Goal: Information Seeking & Learning: Learn about a topic

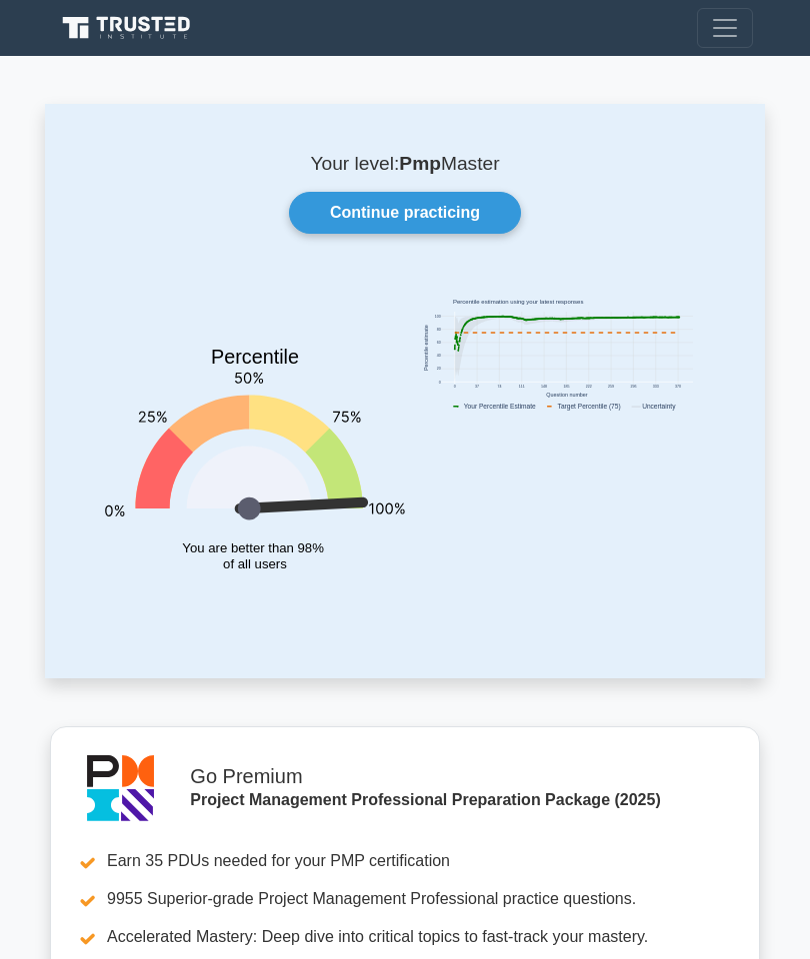
click at [472, 205] on link "Continue practicing" at bounding box center [405, 213] width 232 height 42
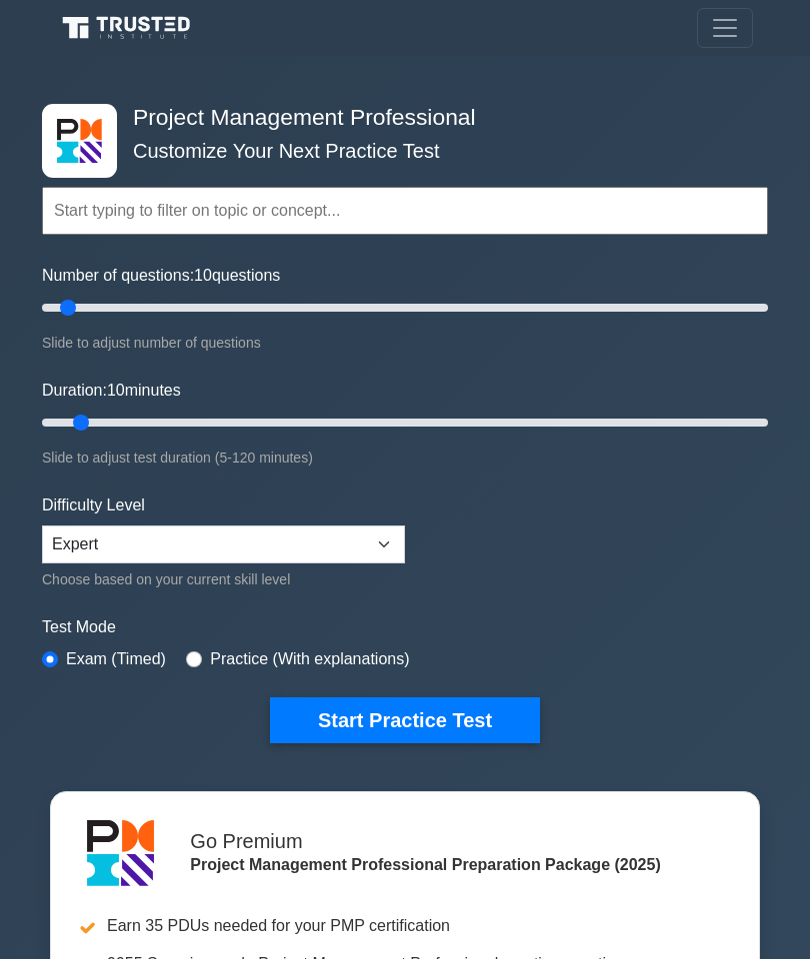
click at [707, 19] on button "Toggle navigation" at bounding box center [725, 28] width 56 height 40
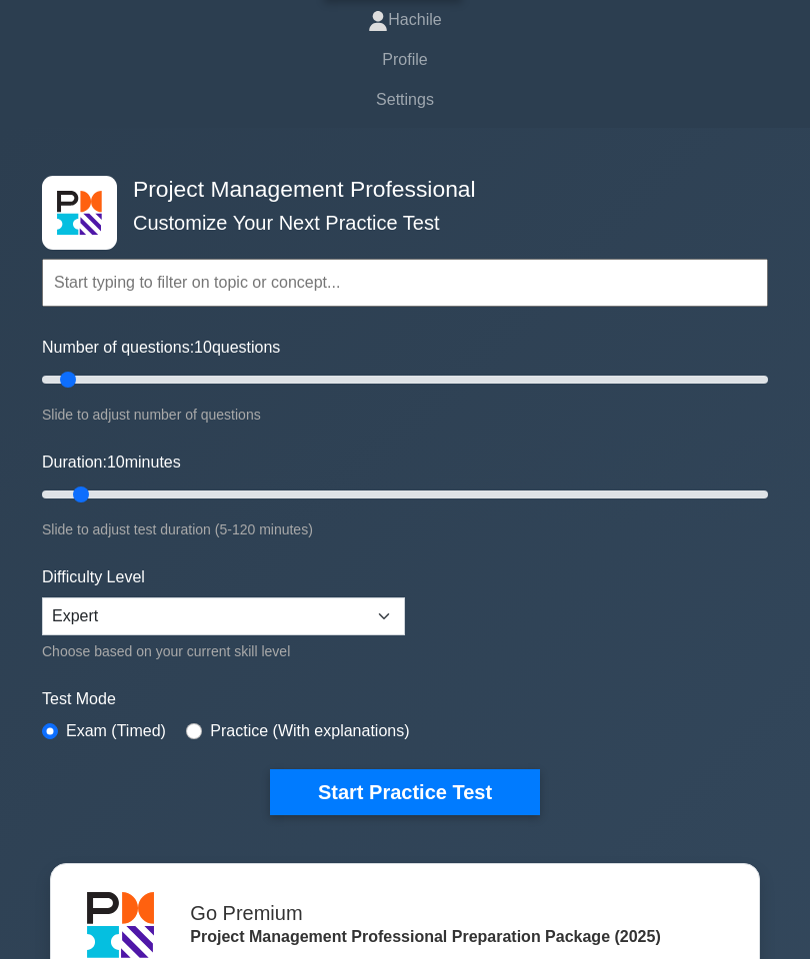
scroll to position [90, 0]
click at [450, 789] on button "Start Practice Test" at bounding box center [405, 793] width 270 height 46
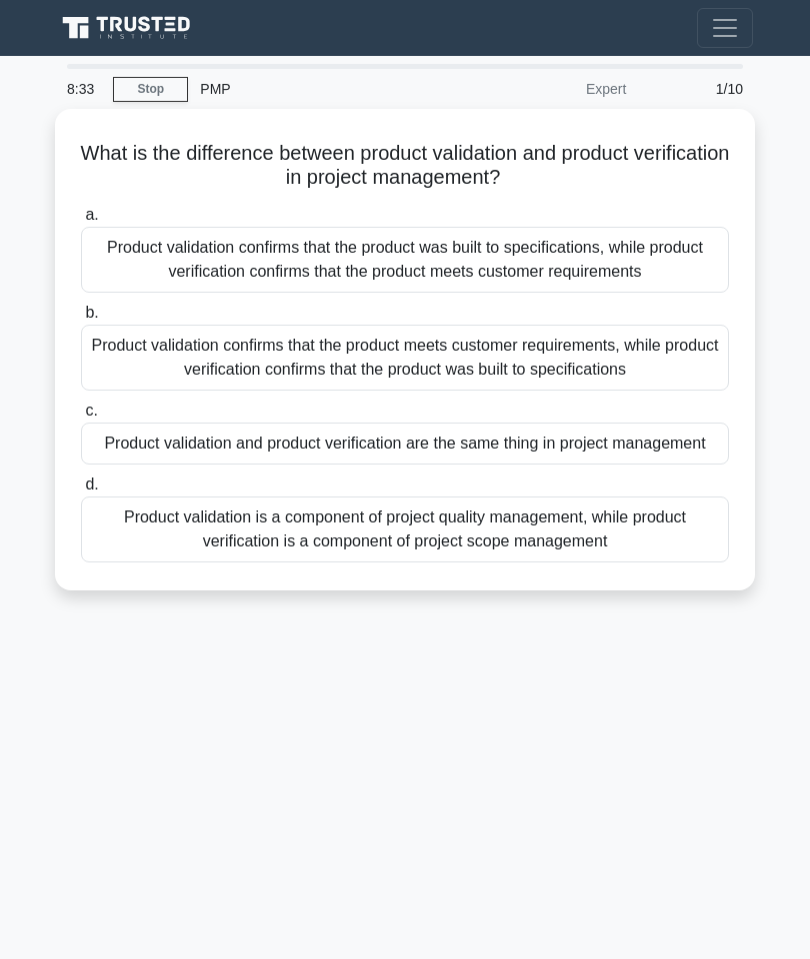
click at [648, 357] on div "Product validation confirms that the product meets customer requirements, while…" at bounding box center [405, 358] width 648 height 66
click at [81, 320] on input "b. Product validation confirms that the product meets customer requirements, wh…" at bounding box center [81, 313] width 0 height 13
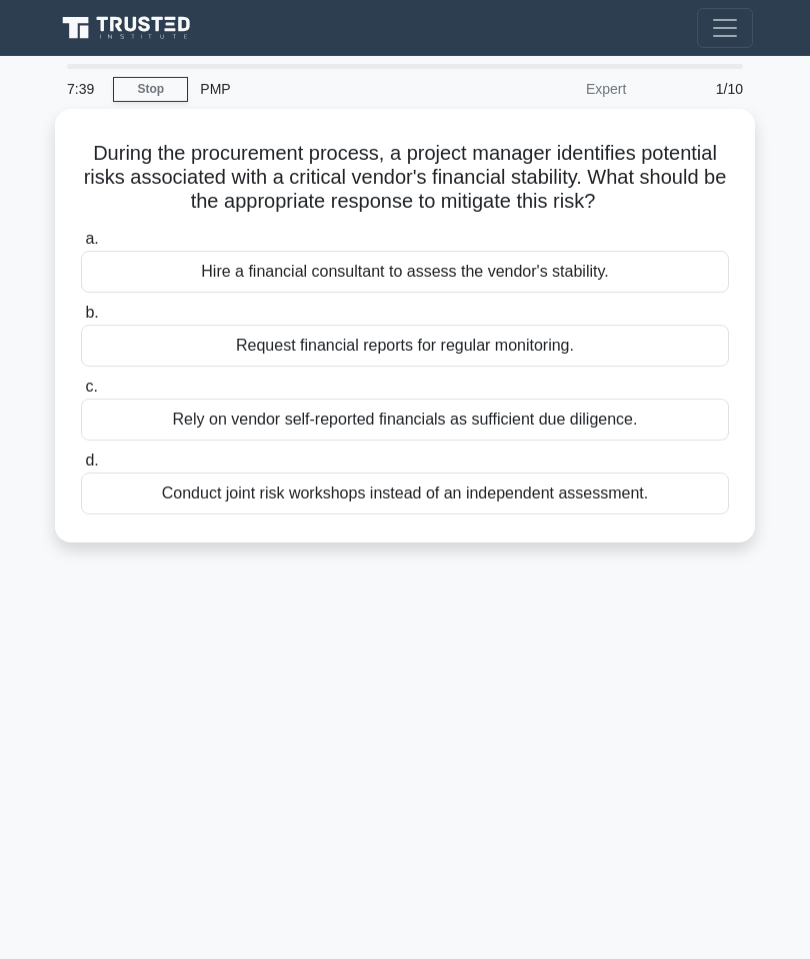
click at [656, 364] on div "Request financial reports for regular monitoring." at bounding box center [405, 346] width 648 height 42
click at [81, 320] on input "b. Request financial reports for regular monitoring." at bounding box center [81, 313] width 0 height 13
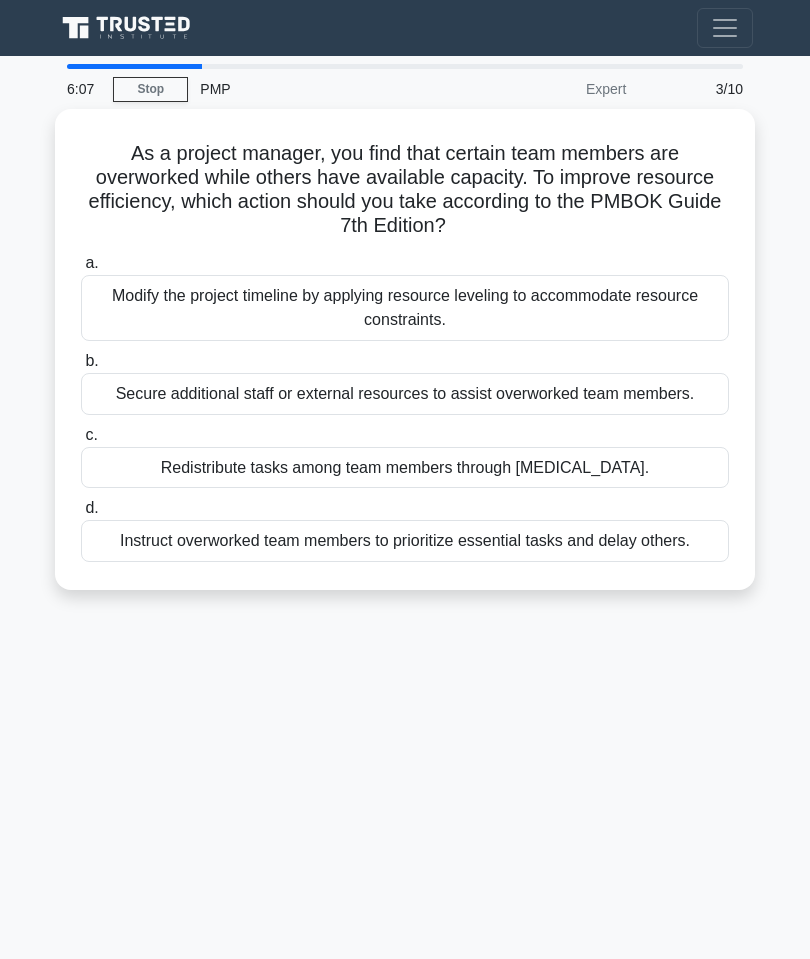
click at [605, 484] on div "Redistribute tasks among team members through cross-training." at bounding box center [405, 468] width 648 height 42
click at [81, 442] on input "c. Redistribute tasks among team members through cross-training." at bounding box center [81, 435] width 0 height 13
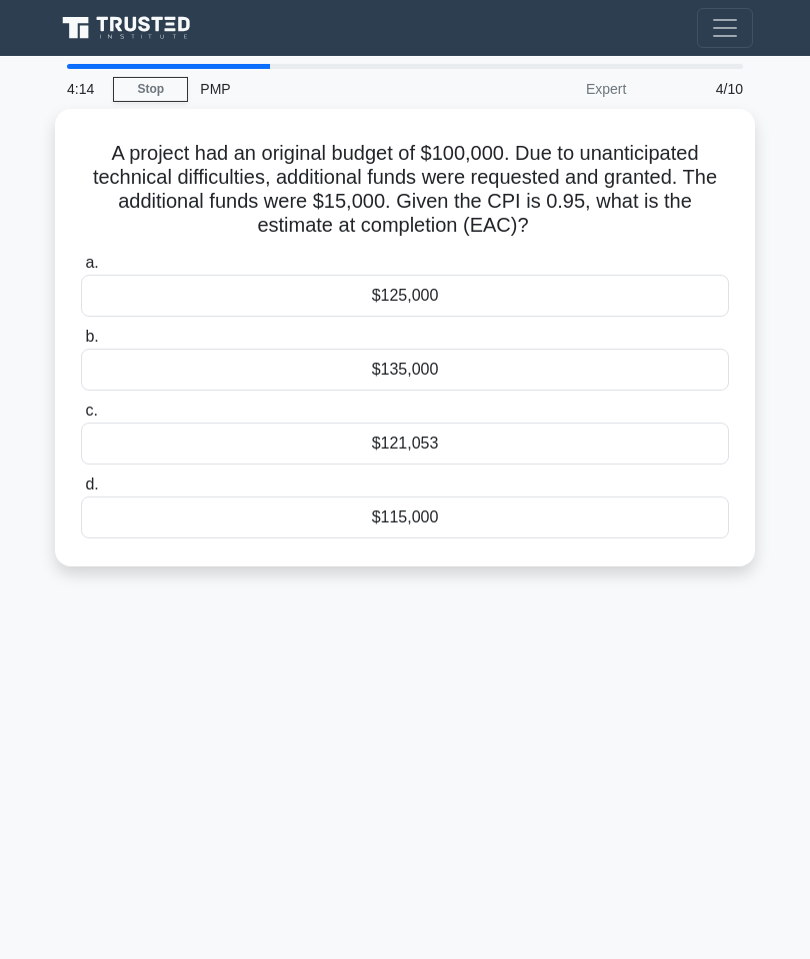
click at [437, 463] on div "$121,053" at bounding box center [405, 444] width 648 height 42
click at [81, 418] on input "c. $121,053" at bounding box center [81, 411] width 0 height 13
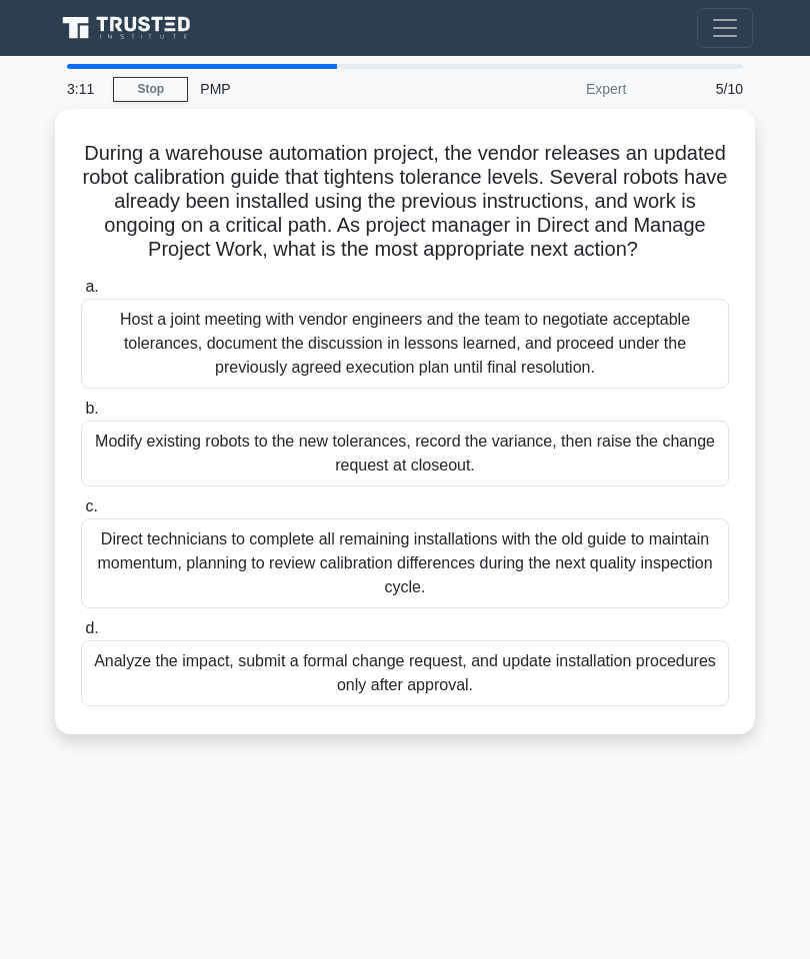
click at [614, 695] on div "Analyze the impact, submit a formal change request, and update installation pro…" at bounding box center [405, 674] width 648 height 66
click at [81, 636] on input "d. Analyze the impact, submit a formal change request, and update installation …" at bounding box center [81, 629] width 0 height 13
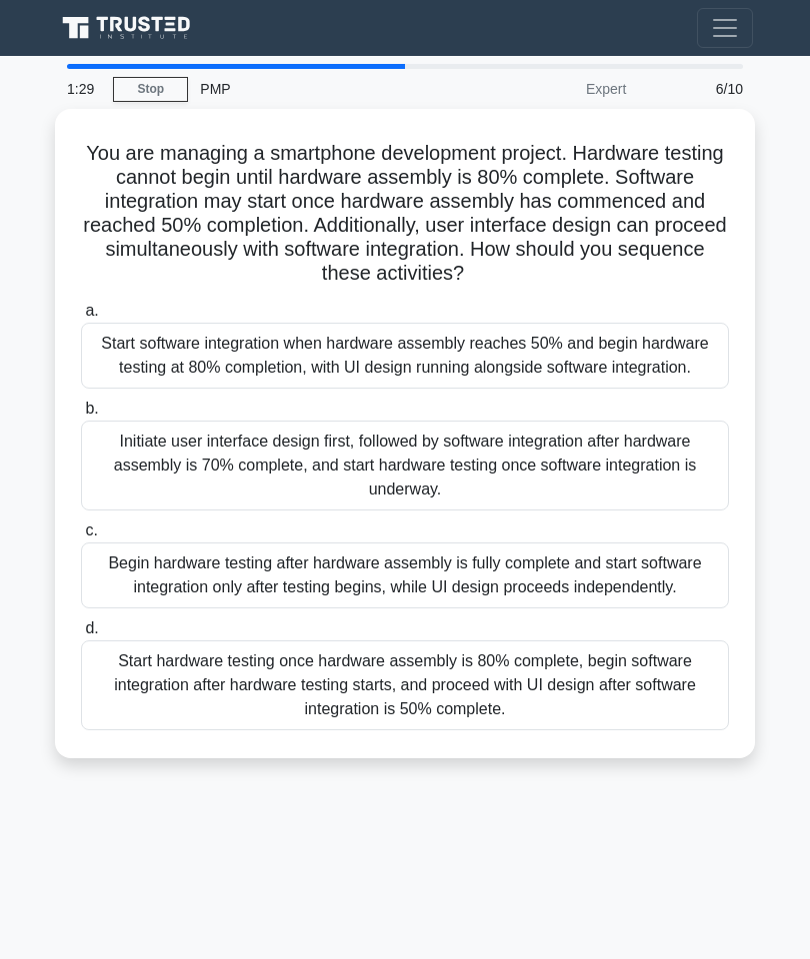
click at [668, 386] on div "Start software integration when hardware assembly reaches 50% and begin hardwar…" at bounding box center [405, 356] width 648 height 66
click at [81, 318] on input "a. Start software integration when hardware assembly reaches 50% and begin hard…" at bounding box center [81, 311] width 0 height 13
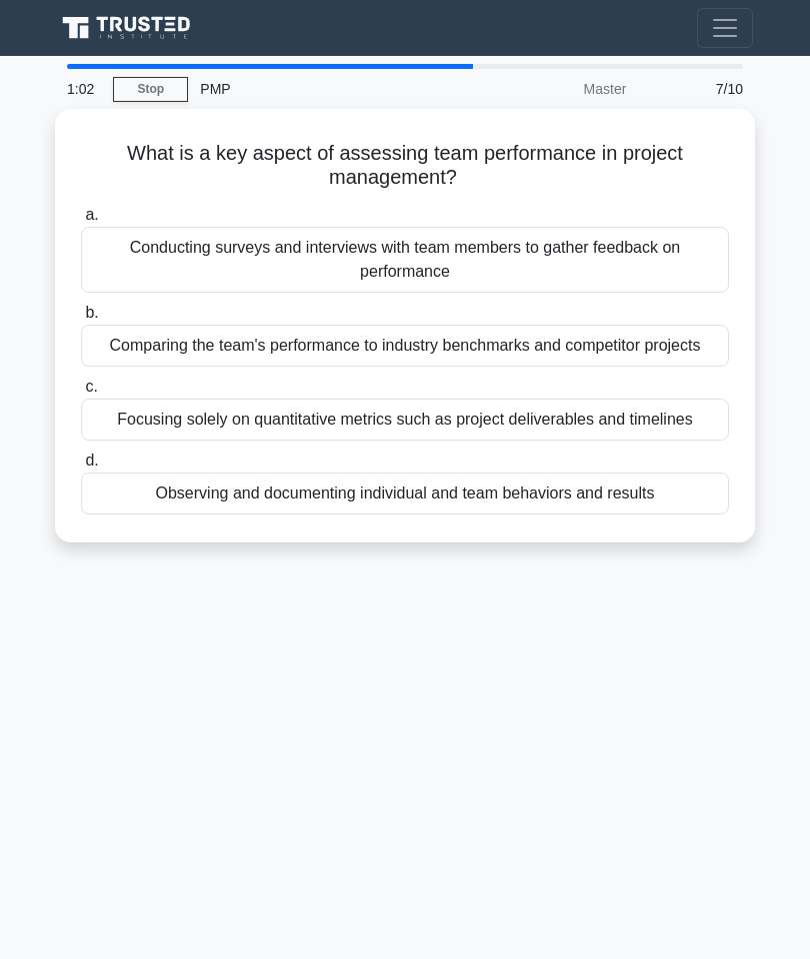
click at [610, 441] on div "Focusing solely on quantitative metrics such as project deliverables and timeli…" at bounding box center [405, 420] width 648 height 42
click at [81, 394] on input "c. Focusing solely on quantitative metrics such as project deliverables and tim…" at bounding box center [81, 387] width 0 height 13
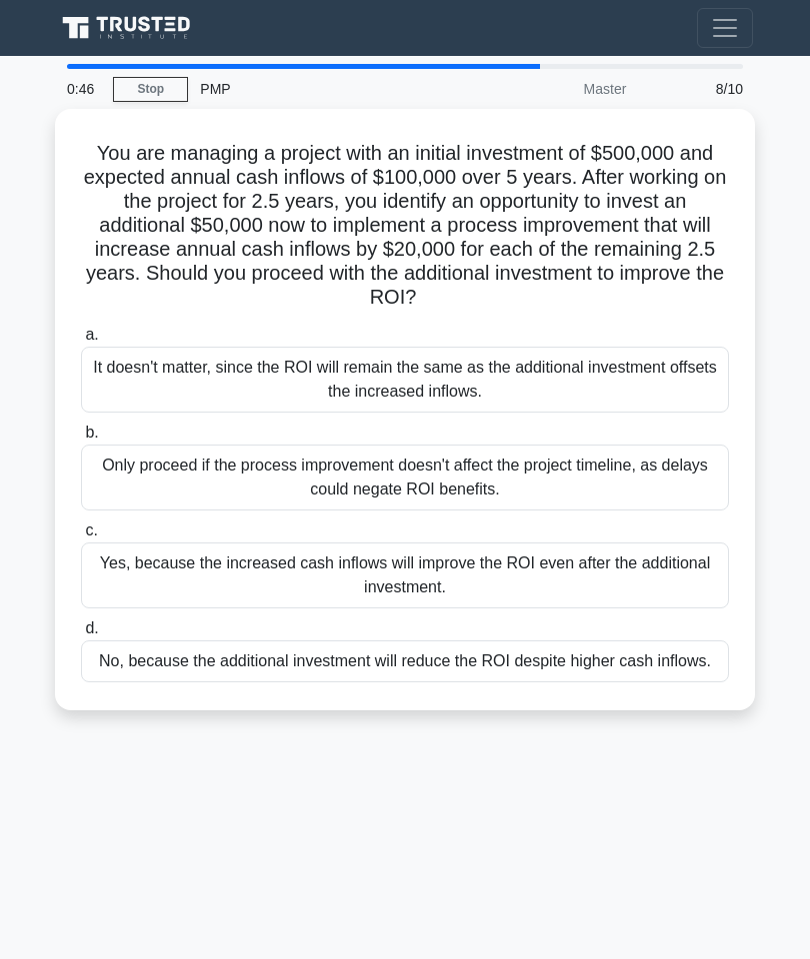
click at [181, 80] on link "Stop" at bounding box center [150, 89] width 75 height 25
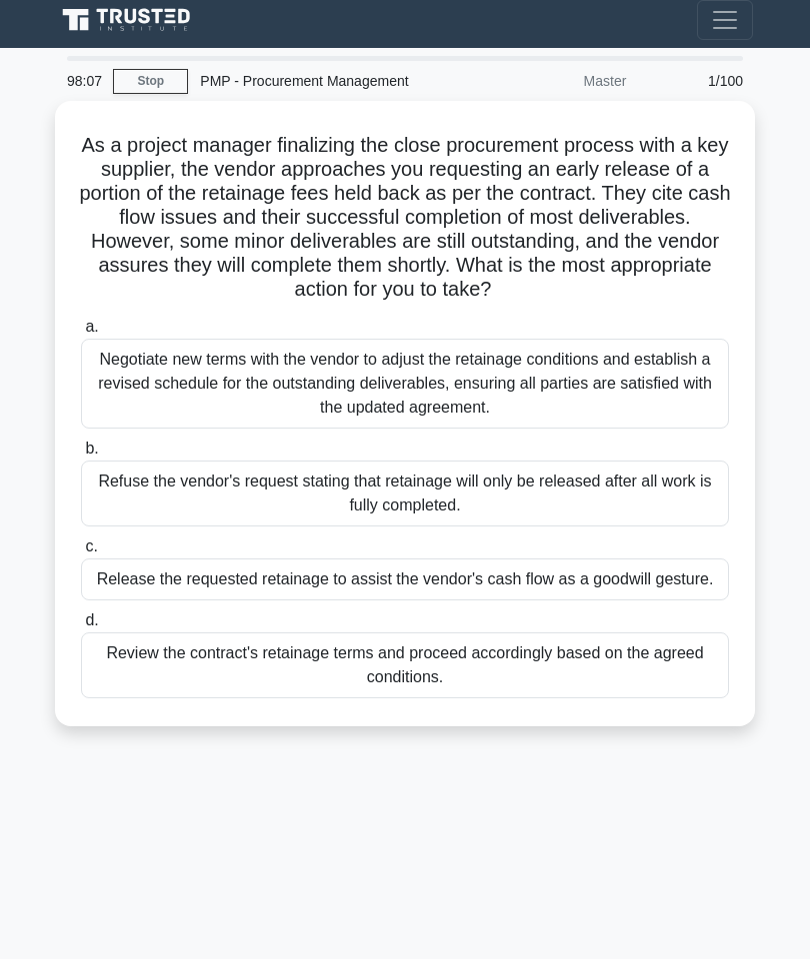
scroll to position [5, 0]
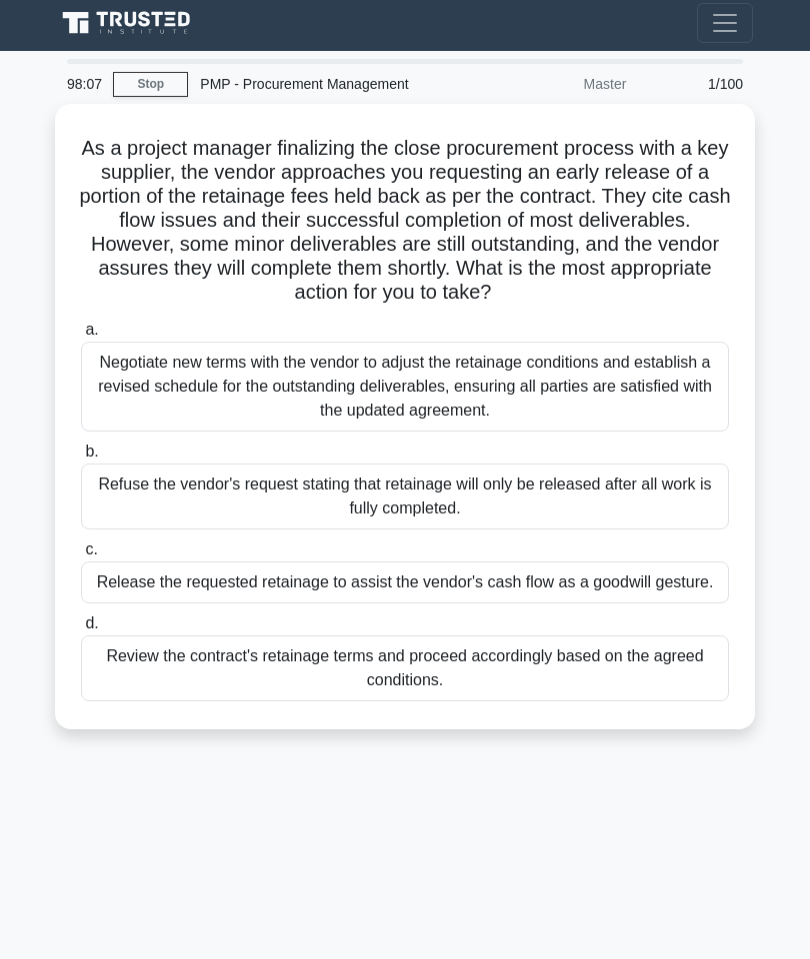
click at [586, 702] on div "Review the contract's retainage terms and proceed accordingly based on the agre…" at bounding box center [405, 669] width 648 height 66
click at [81, 631] on input "d. Review the contract's retainage terms and proceed accordingly based on the a…" at bounding box center [81, 624] width 0 height 13
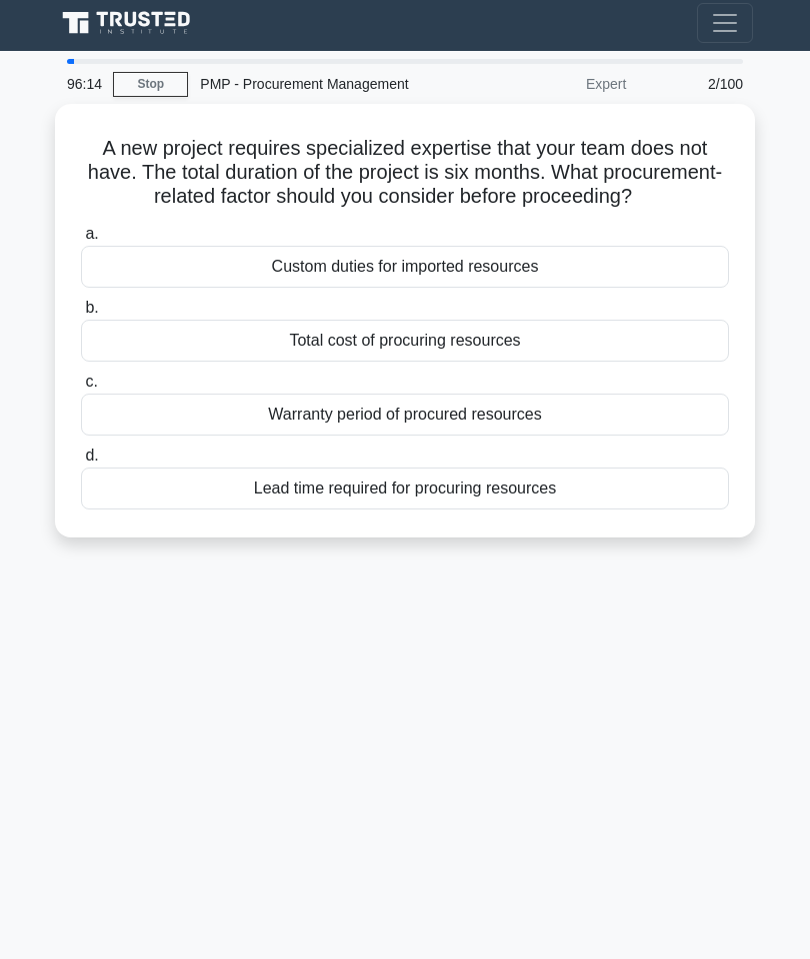
click at [415, 510] on div "Lead time required for procuring resources" at bounding box center [405, 489] width 648 height 42
click at [81, 463] on input "d. Lead time required for procuring resources" at bounding box center [81, 456] width 0 height 13
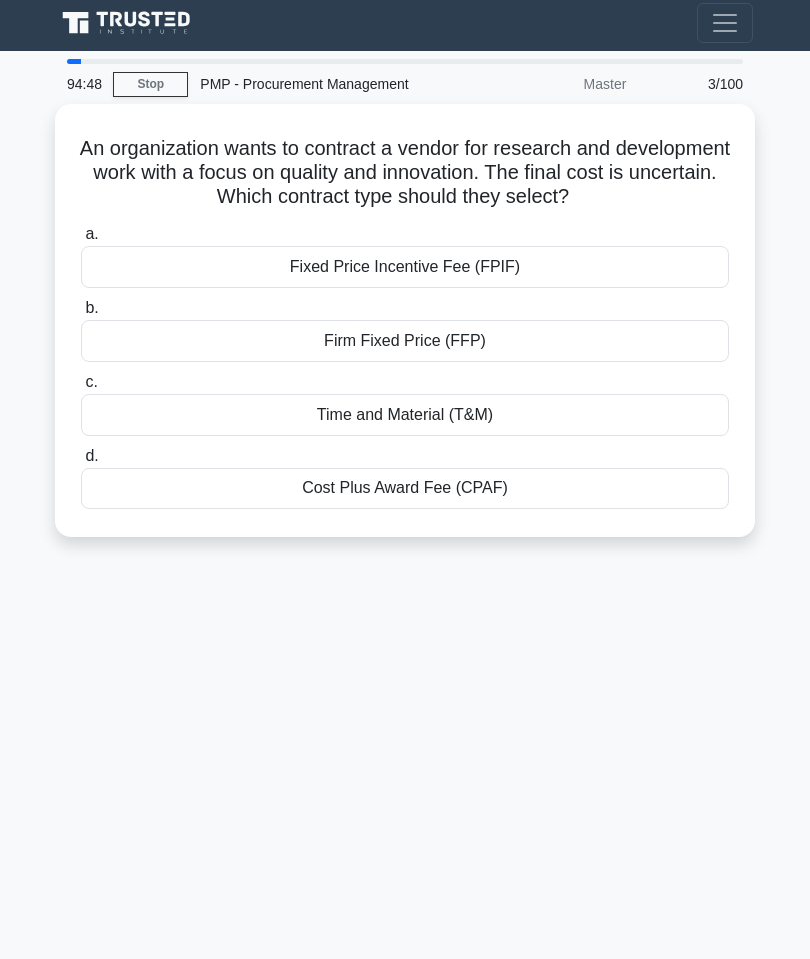
click at [617, 436] on div "Time and Material (T&M)" at bounding box center [405, 415] width 648 height 42
click at [81, 389] on input "c. Time and Material (T&M)" at bounding box center [81, 382] width 0 height 13
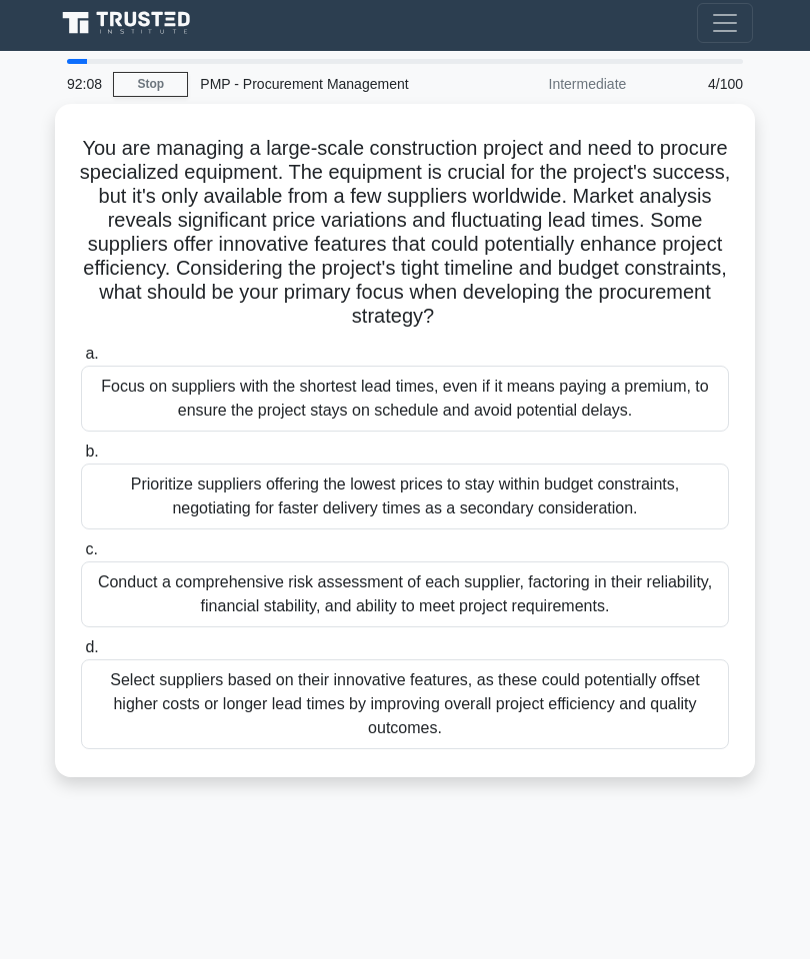
click at [469, 628] on div "Conduct a comprehensive risk assessment of each supplier, factoring in their re…" at bounding box center [405, 595] width 648 height 66
click at [81, 557] on input "c. Conduct a comprehensive risk assessment of each supplier, factoring in their…" at bounding box center [81, 550] width 0 height 13
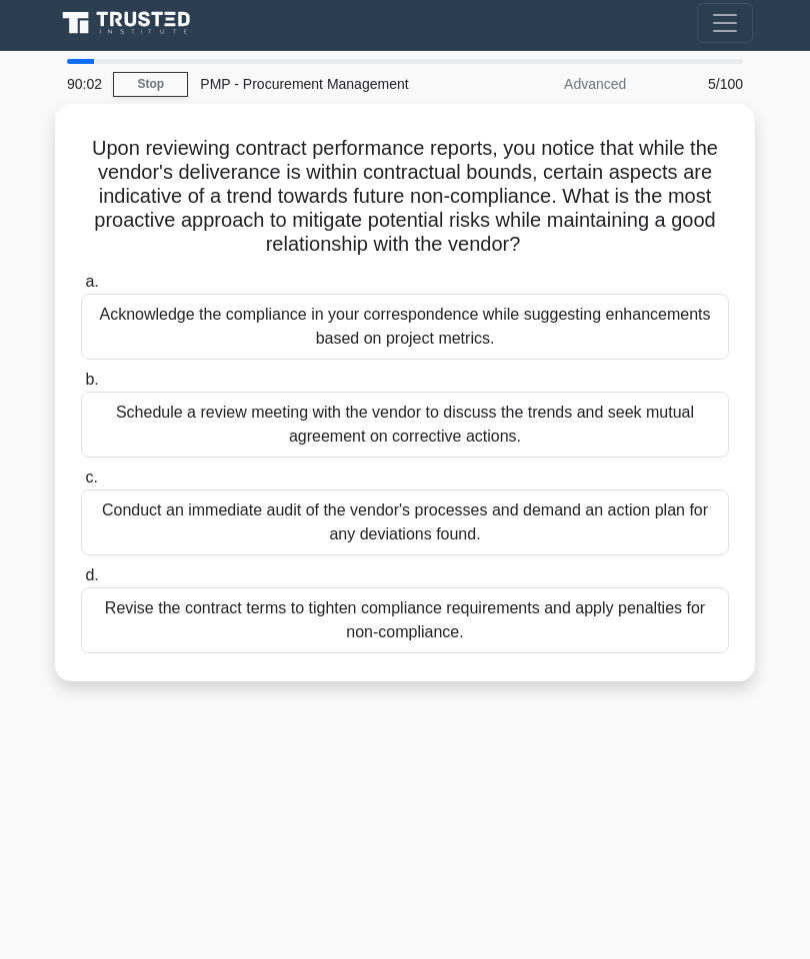
click at [501, 636] on div "Revise the contract terms to tighten compliance requirements and apply penaltie…" at bounding box center [405, 621] width 648 height 66
click at [81, 583] on input "d. Revise the contract terms to tighten compliance requirements and apply penal…" at bounding box center [81, 576] width 0 height 13
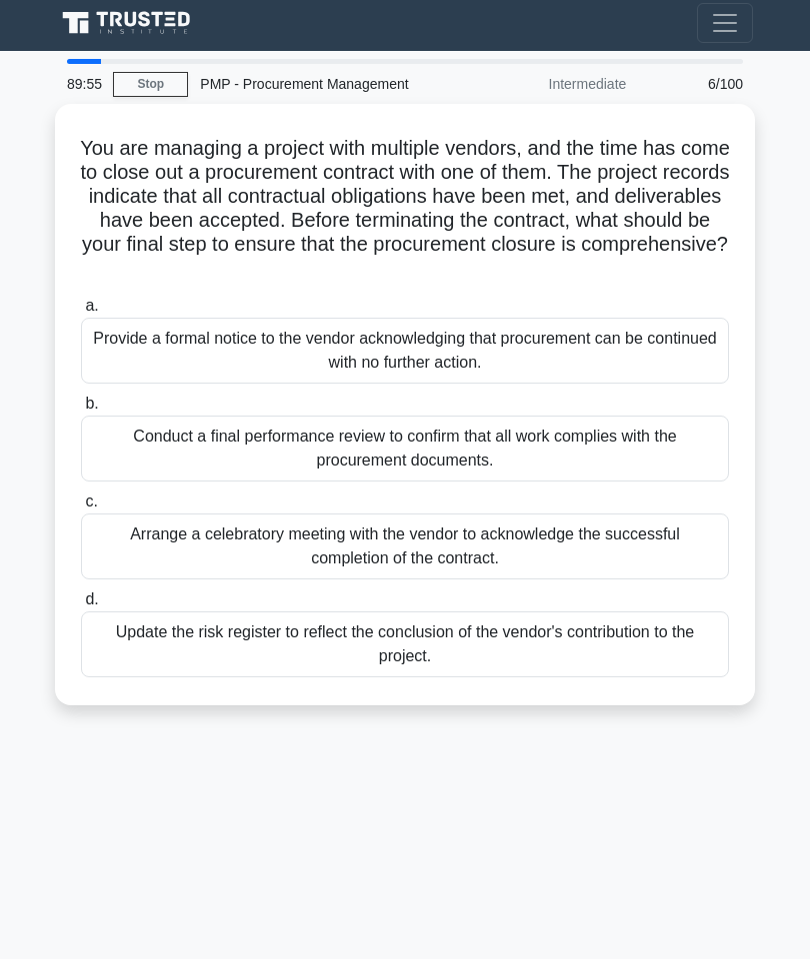
click at [160, 80] on link "Stop" at bounding box center [150, 84] width 75 height 25
